Goal: Communication & Community: Share content

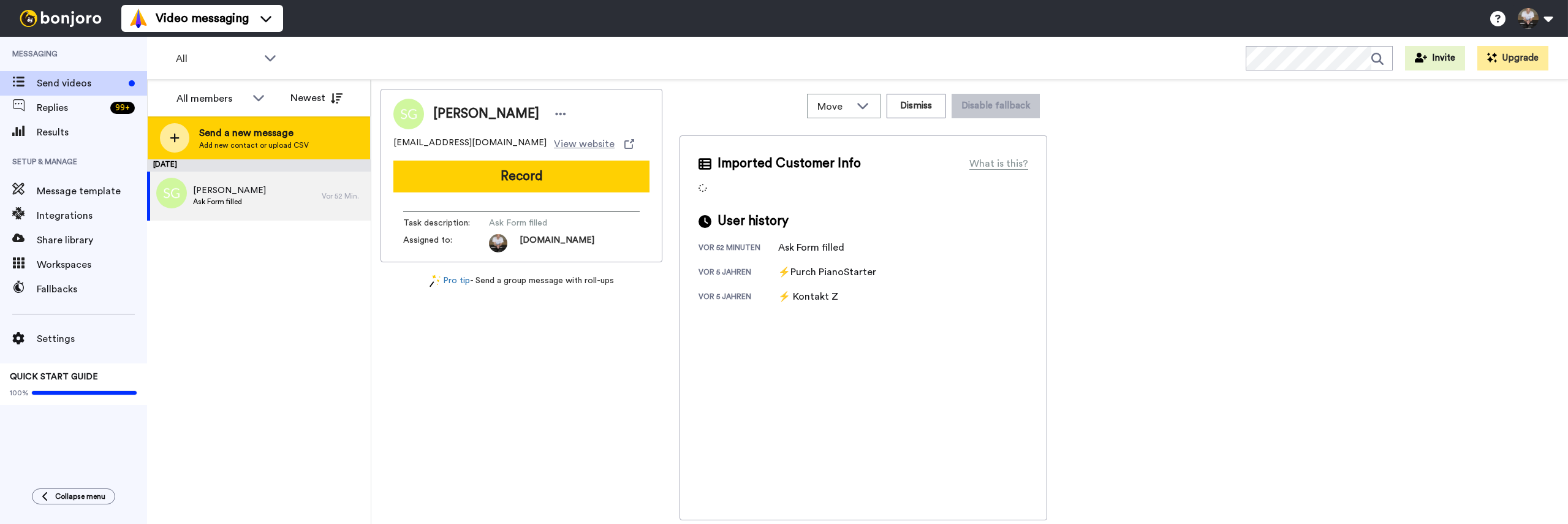
click at [178, 137] on icon at bounding box center [175, 138] width 9 height 9
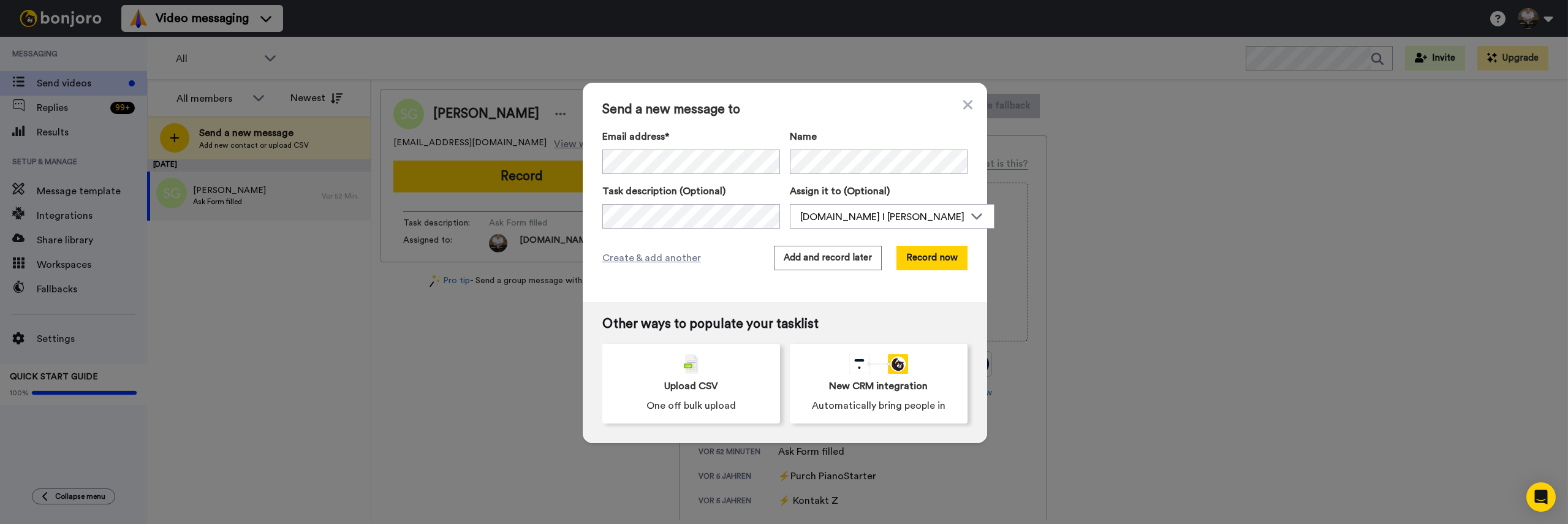
click at [891, 117] on span "Send a new message to" at bounding box center [785, 109] width 365 height 14
click at [923, 258] on button "Record now" at bounding box center [931, 257] width 71 height 24
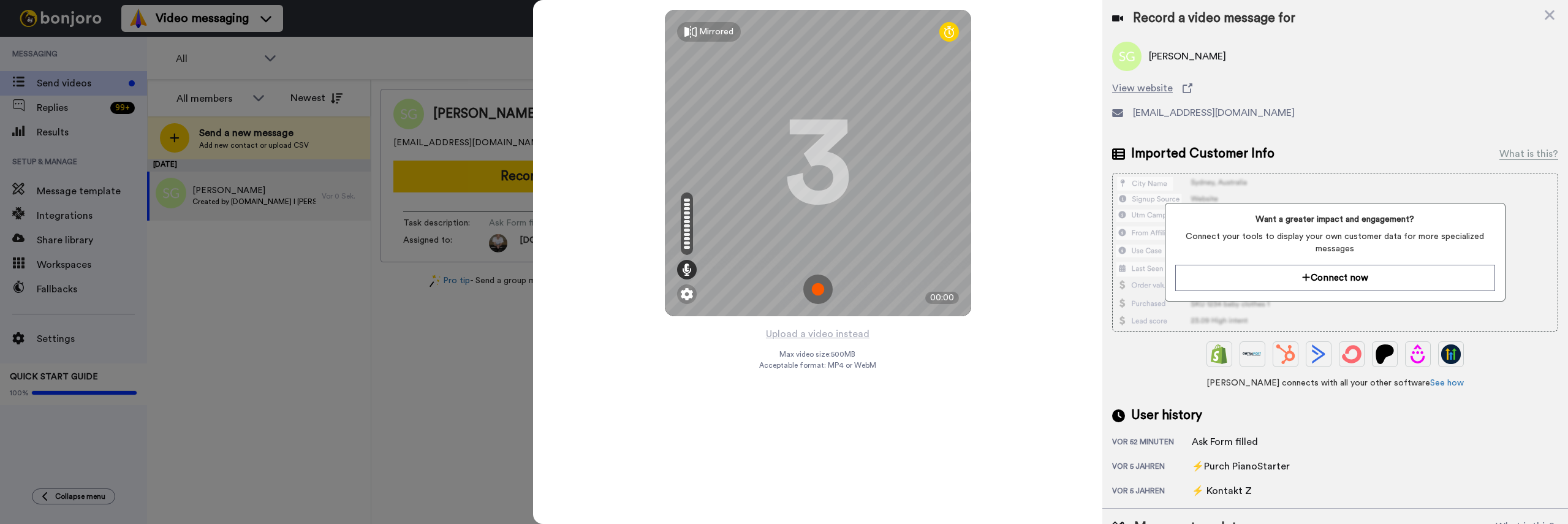
click at [812, 286] on img at bounding box center [817, 289] width 30 height 30
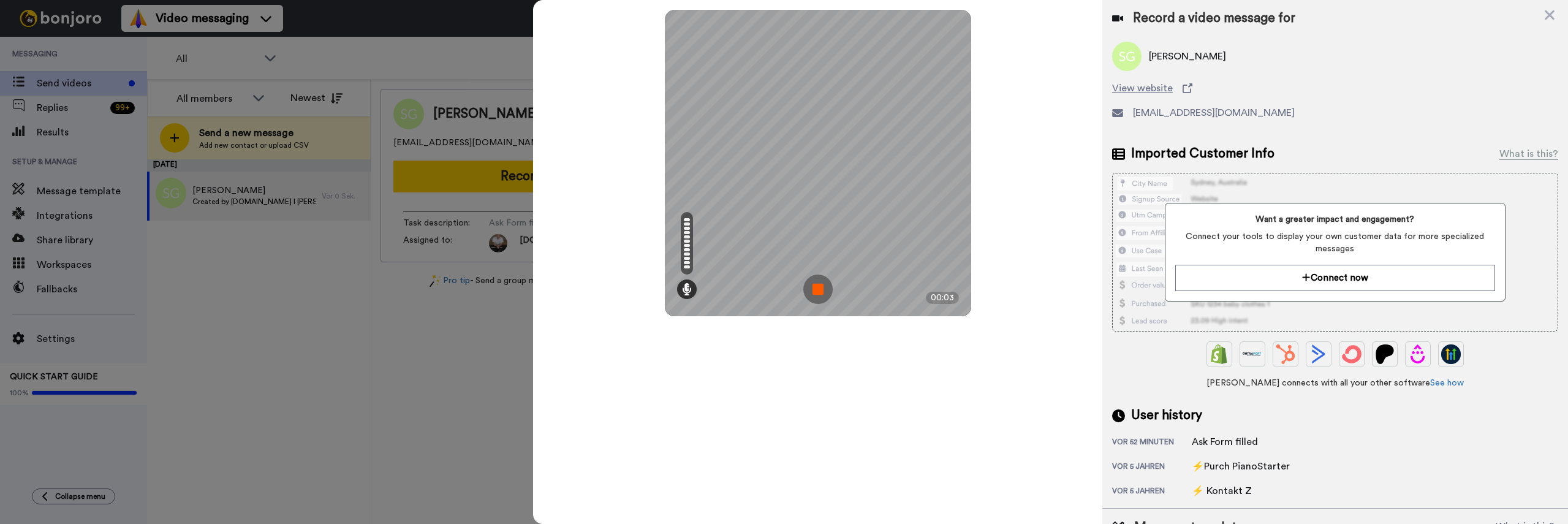
click at [813, 290] on img at bounding box center [817, 289] width 30 height 30
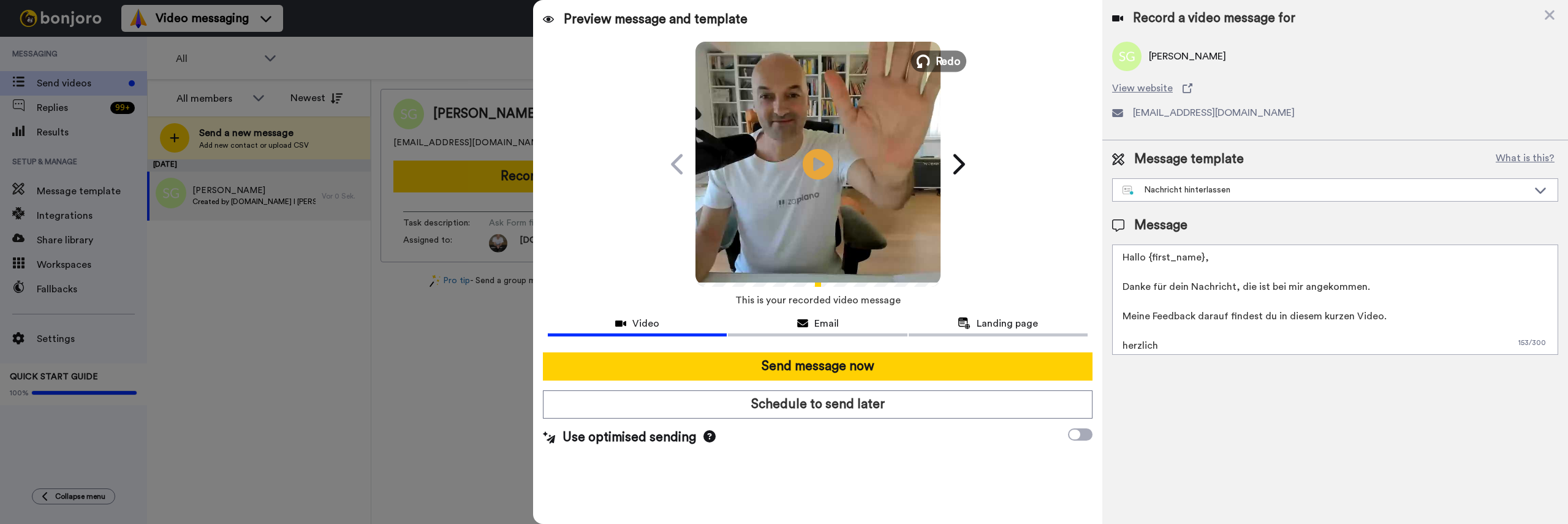
click at [934, 57] on button "Redo" at bounding box center [938, 61] width 55 height 22
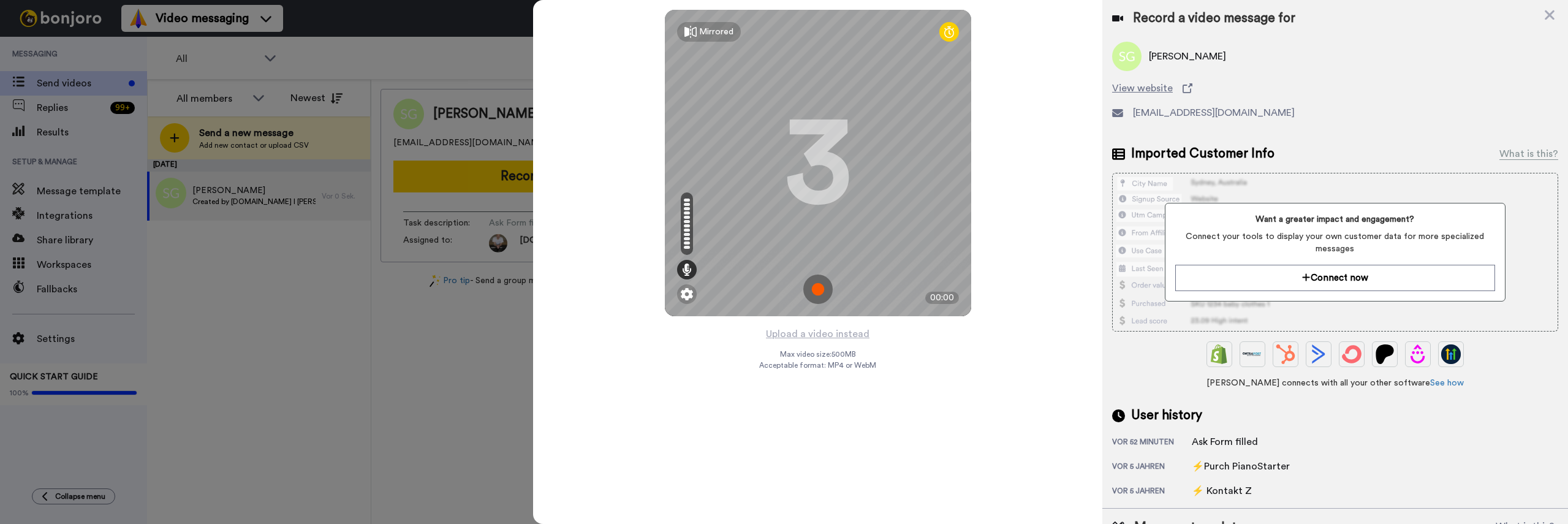
click at [821, 291] on img at bounding box center [817, 289] width 30 height 30
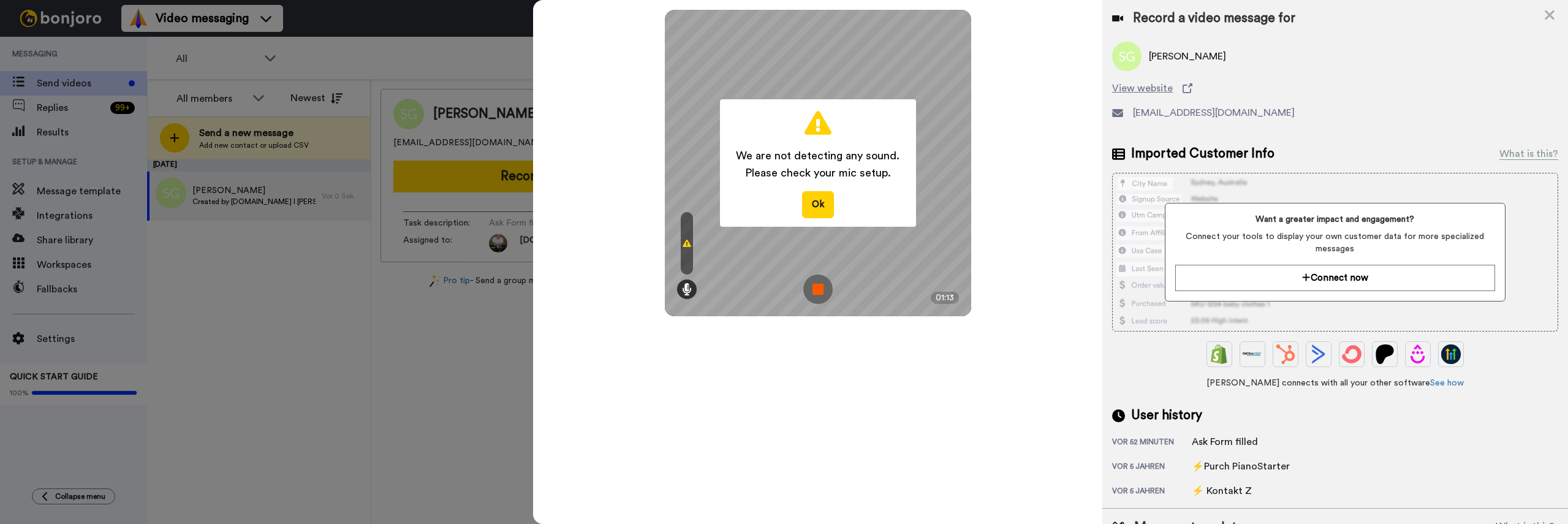
click at [808, 293] on img at bounding box center [817, 289] width 30 height 30
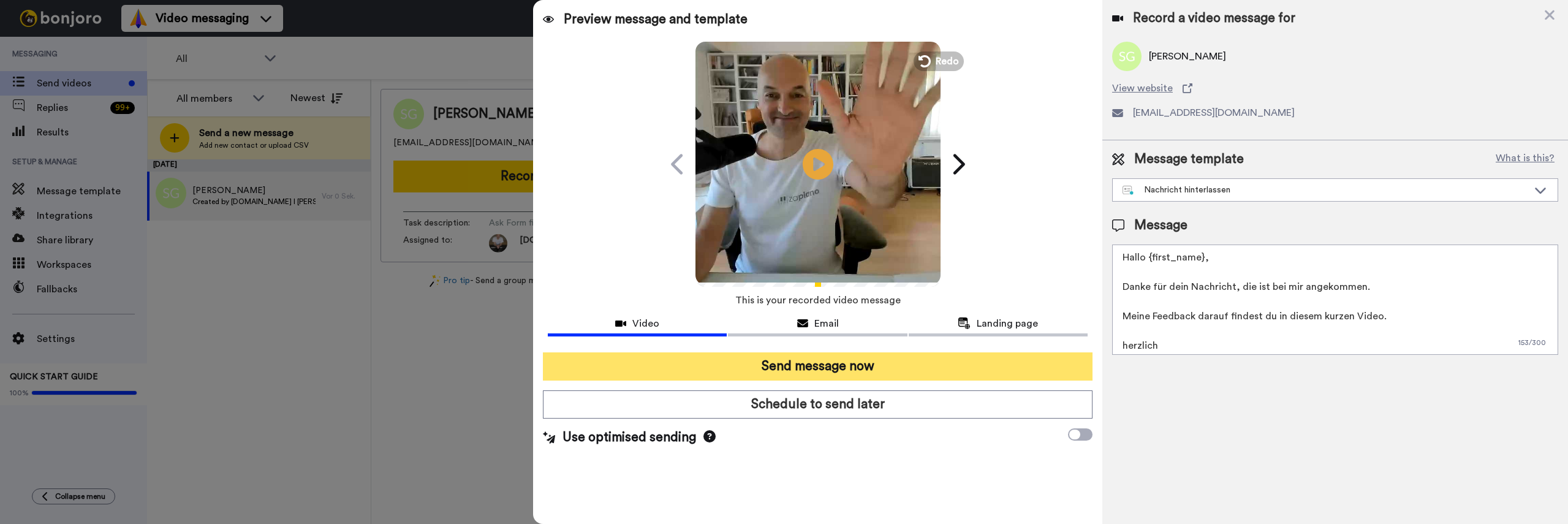
click at [965, 367] on button "Send message now" at bounding box center [817, 366] width 549 height 28
